Goal: Find specific page/section

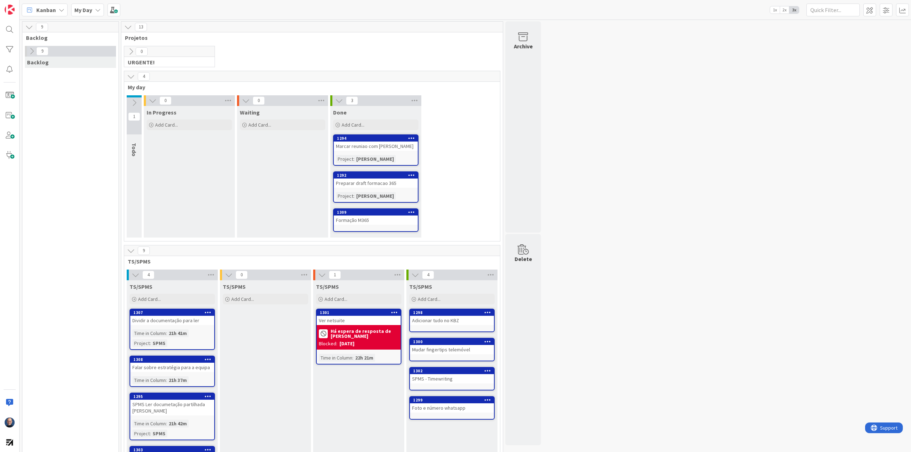
scroll to position [17, 0]
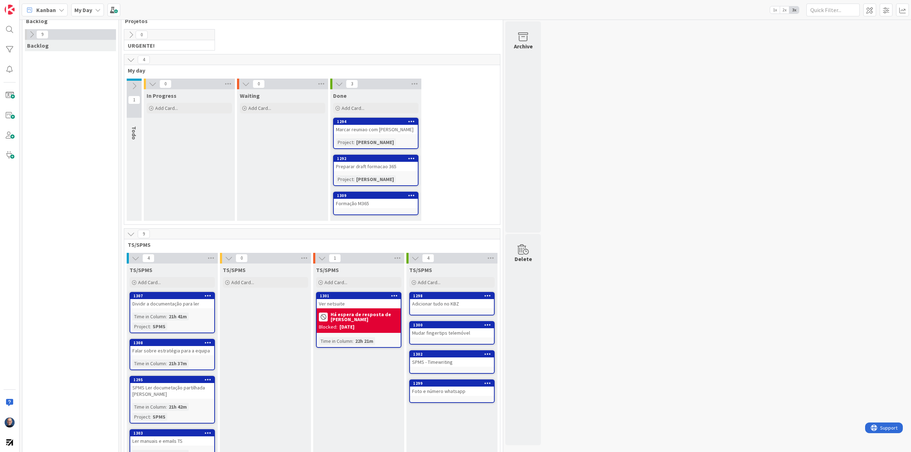
click at [131, 59] on icon at bounding box center [131, 60] width 8 height 8
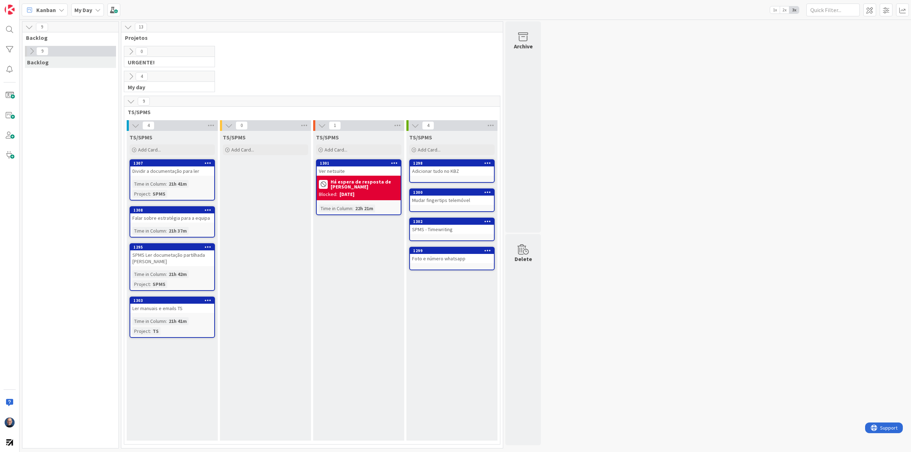
click at [31, 51] on icon at bounding box center [32, 51] width 8 height 8
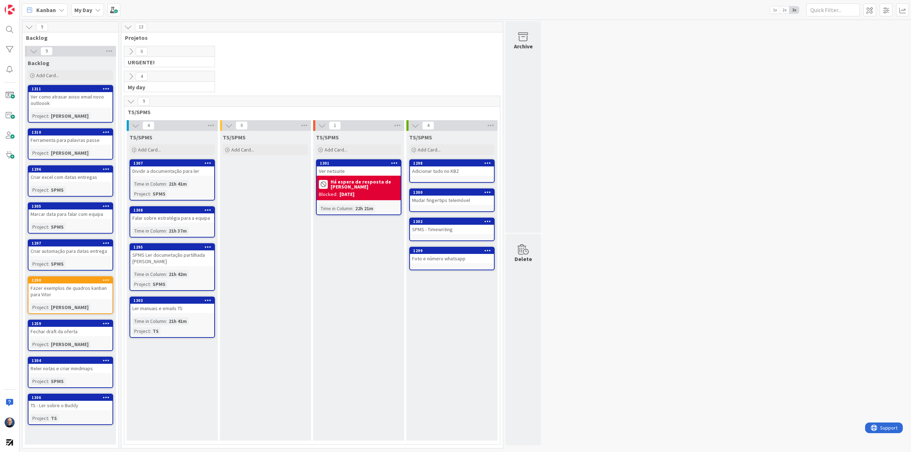
click at [132, 49] on icon at bounding box center [131, 52] width 8 height 8
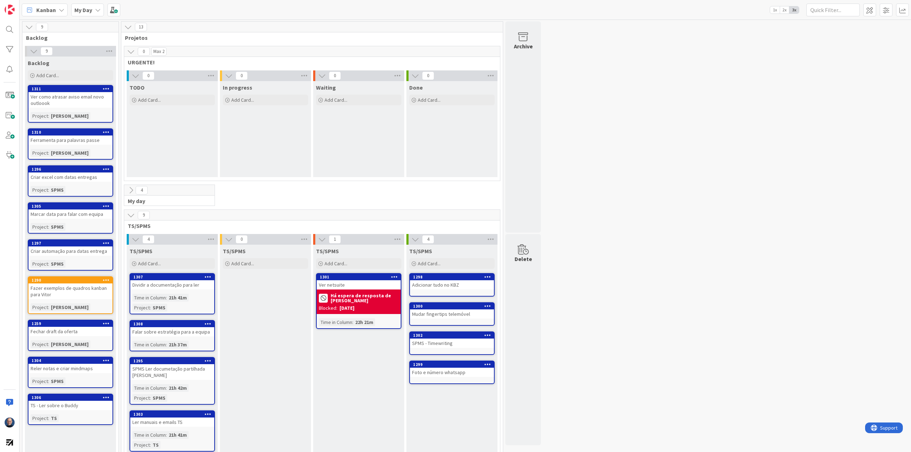
click at [133, 190] on icon at bounding box center [131, 190] width 8 height 8
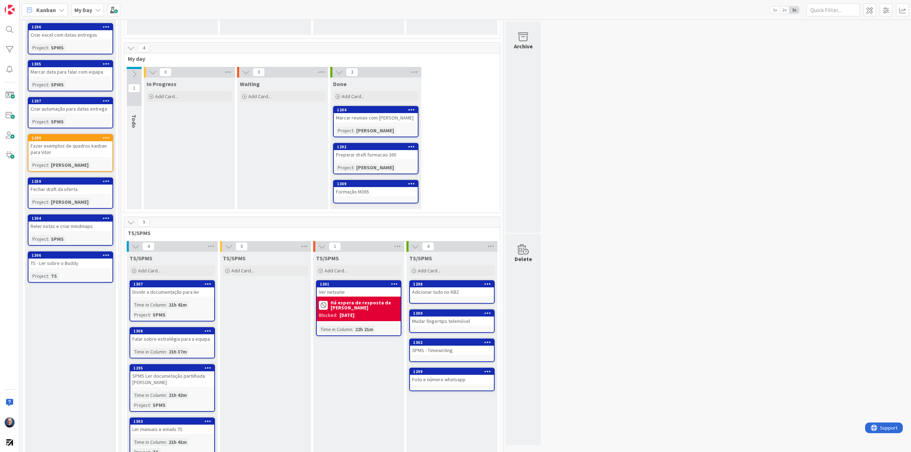
scroll to position [166, 0]
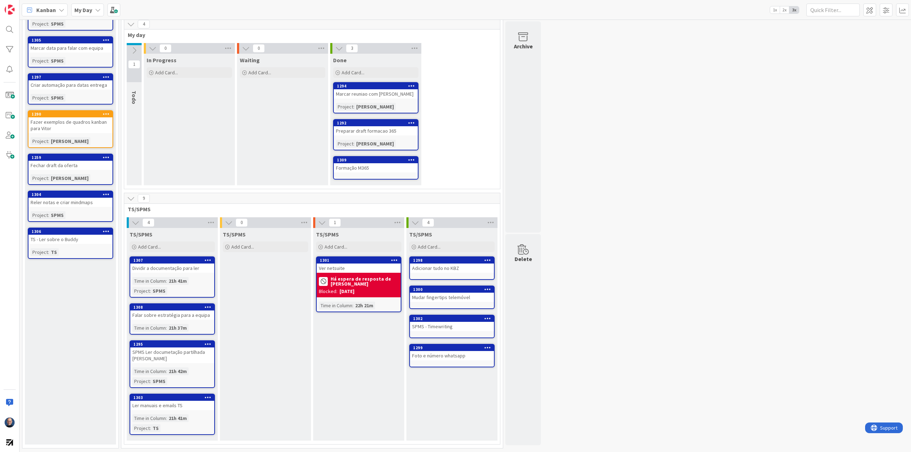
click at [135, 223] on icon at bounding box center [136, 223] width 8 height 8
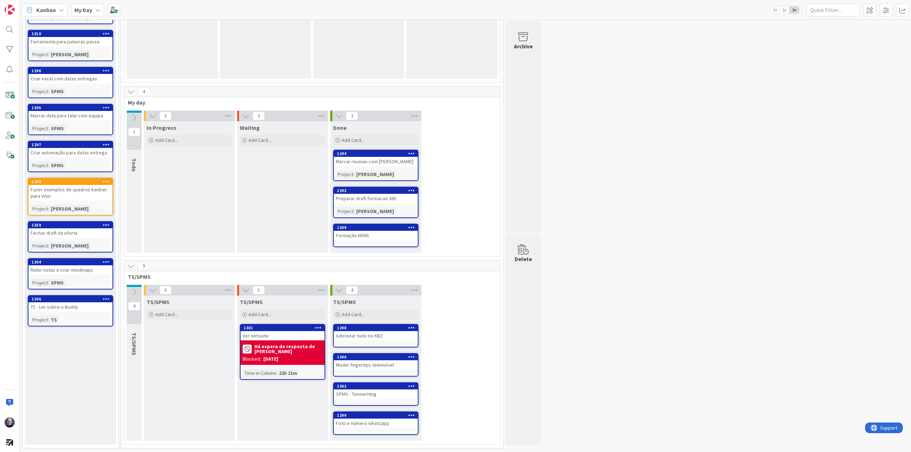
scroll to position [99, 0]
click at [136, 118] on icon at bounding box center [134, 118] width 8 height 8
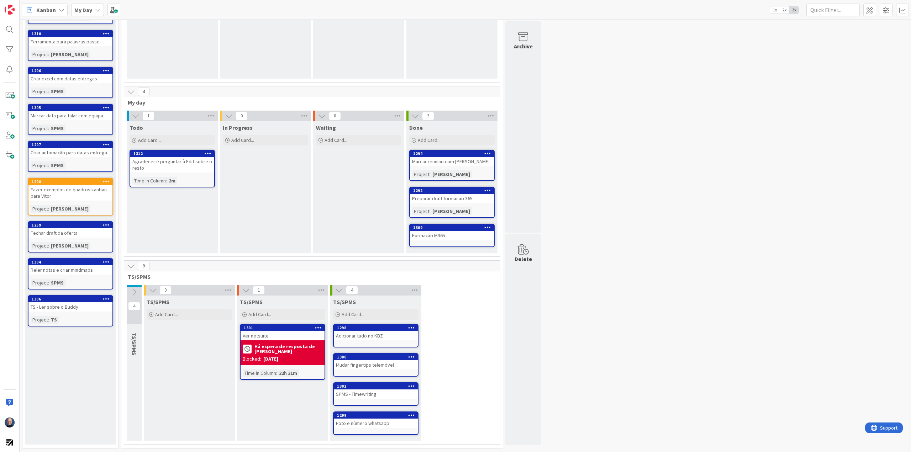
click at [134, 117] on icon at bounding box center [136, 116] width 8 height 8
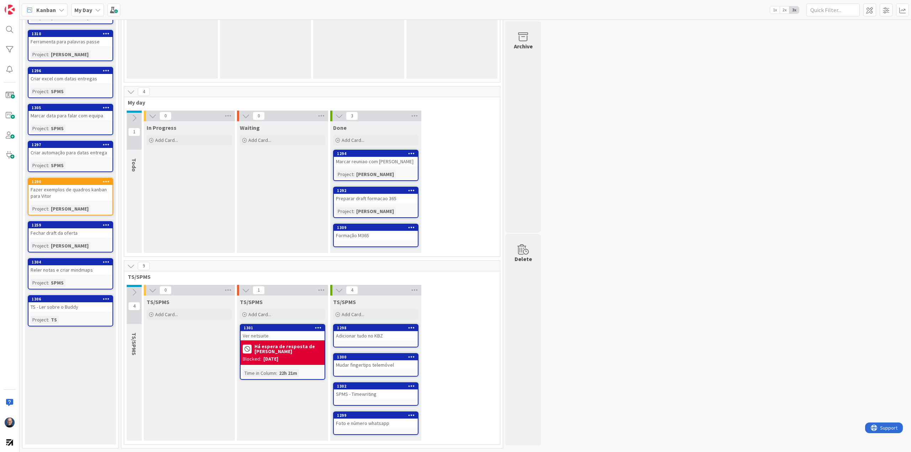
scroll to position [0, 0]
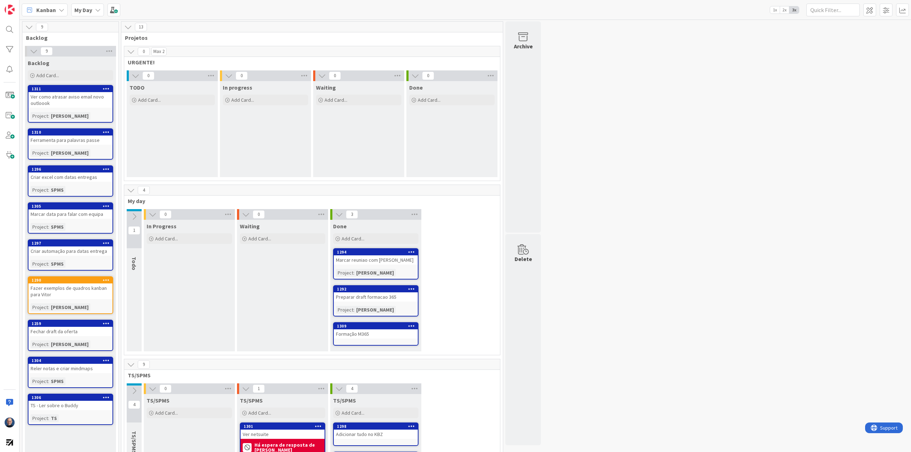
click at [130, 190] on icon at bounding box center [131, 190] width 8 height 8
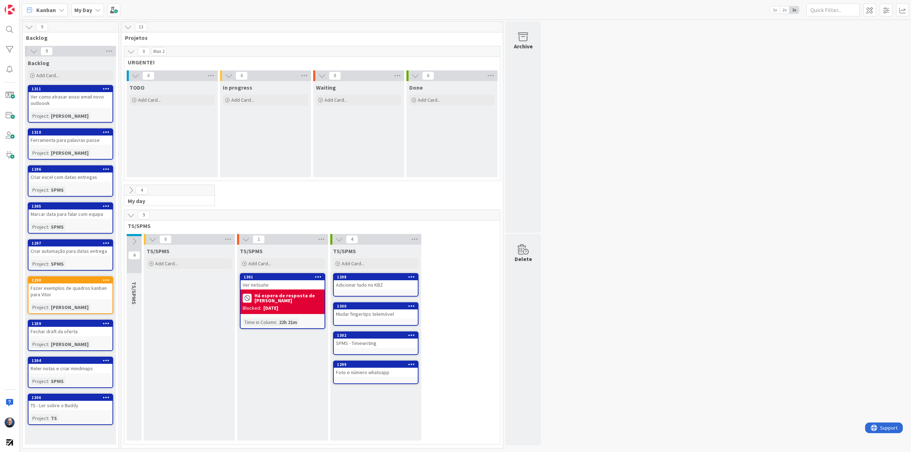
click at [134, 241] on icon at bounding box center [134, 242] width 8 height 8
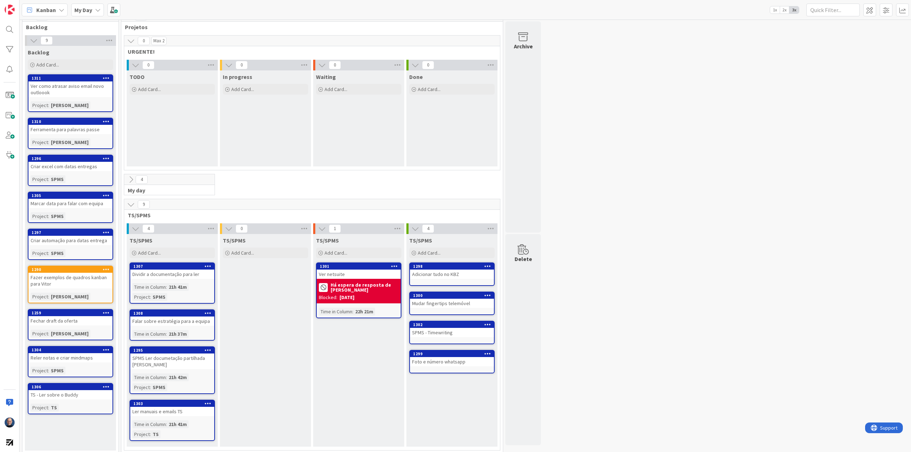
scroll to position [17, 0]
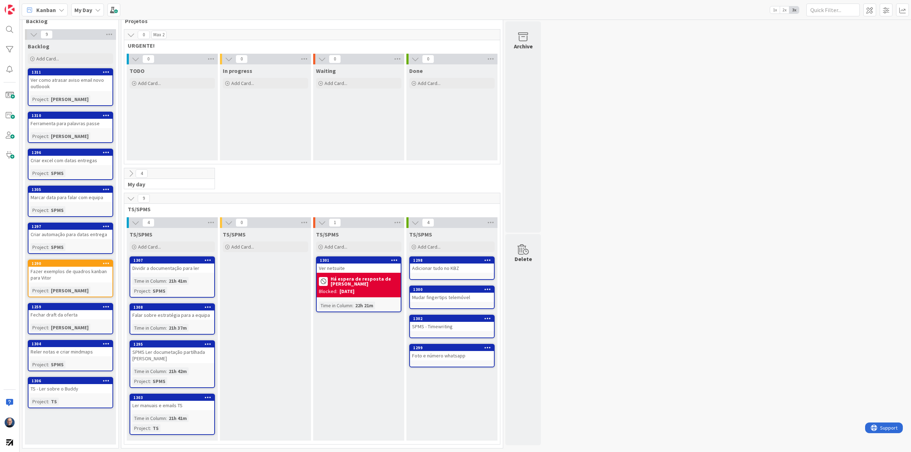
click at [133, 35] on icon at bounding box center [131, 35] width 8 height 8
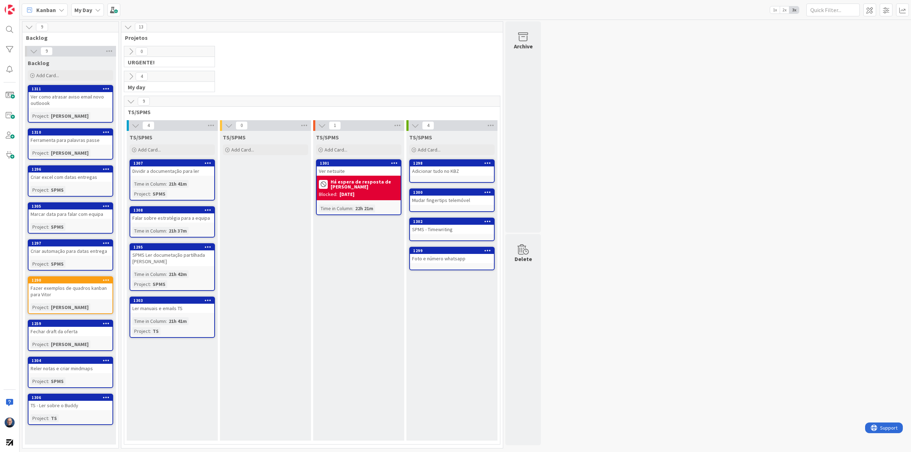
scroll to position [0, 0]
click at [30, 27] on icon at bounding box center [29, 27] width 8 height 8
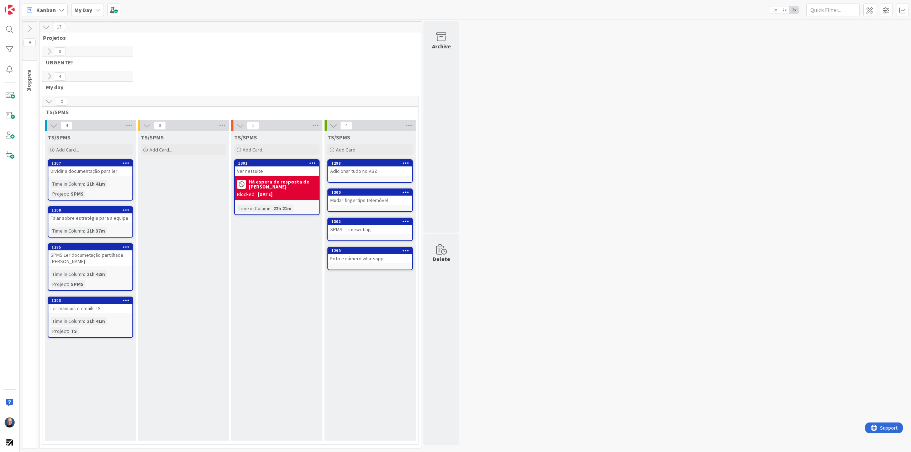
click at [278, 167] on div "Ver netsuite" at bounding box center [277, 171] width 84 height 9
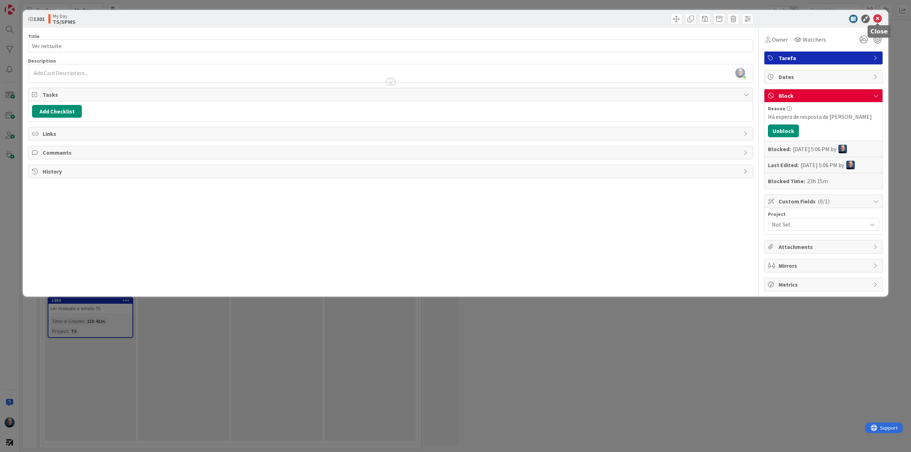
click at [879, 17] on icon at bounding box center [877, 19] width 9 height 9
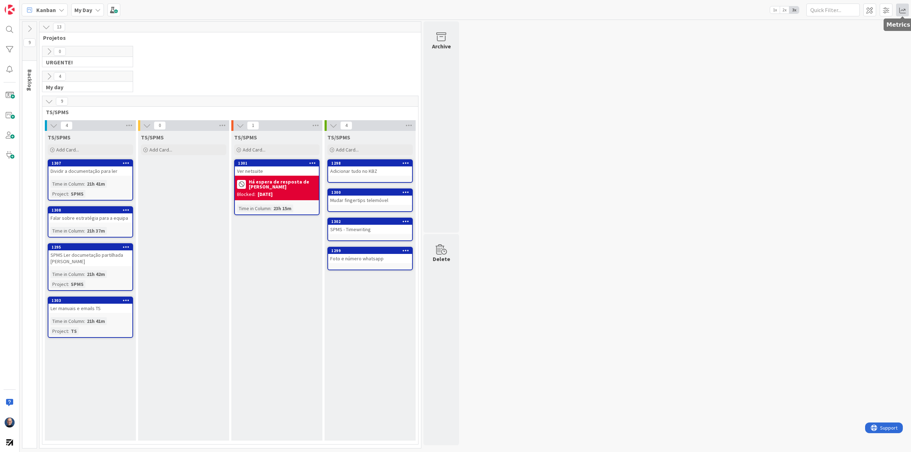
click at [904, 9] on span at bounding box center [902, 10] width 13 height 13
click at [847, 49] on div "Performance Tuning" at bounding box center [858, 50] width 91 height 7
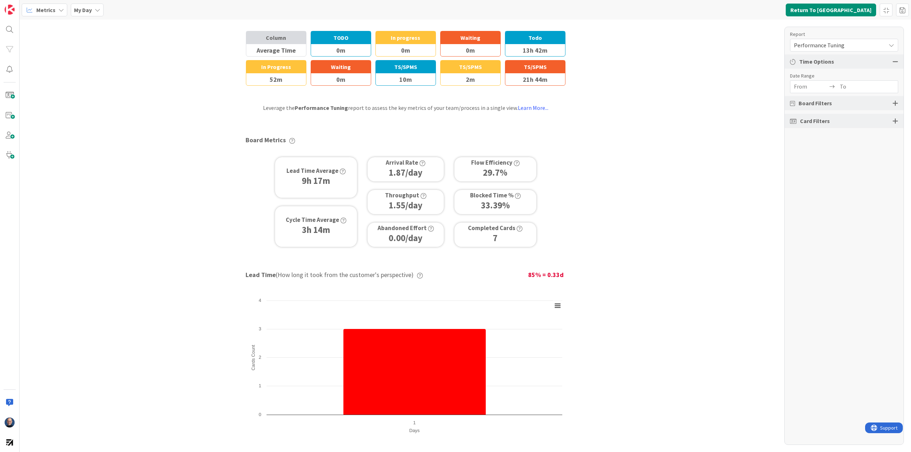
scroll to position [36, 0]
